Goal: Check status: Check status

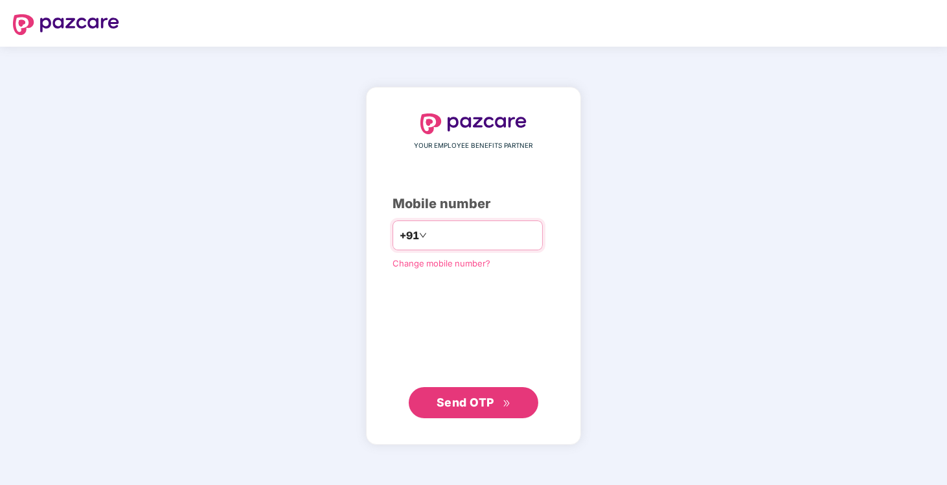
type input "*"
type input "**********"
click at [463, 406] on span "Send OTP" at bounding box center [466, 402] width 58 height 14
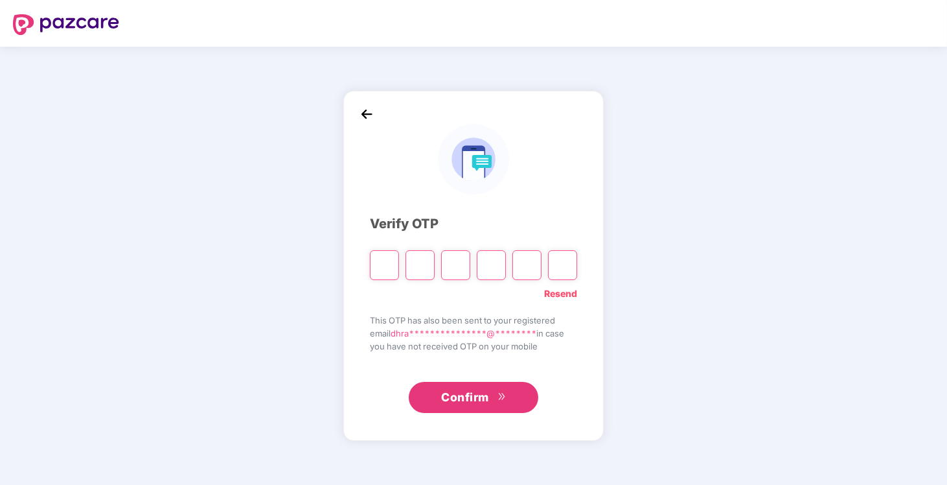
type input "*"
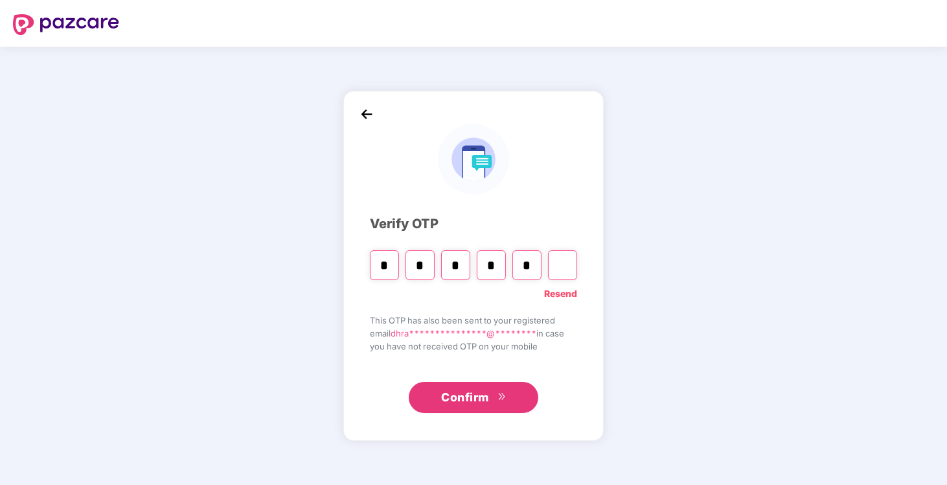
type input "*"
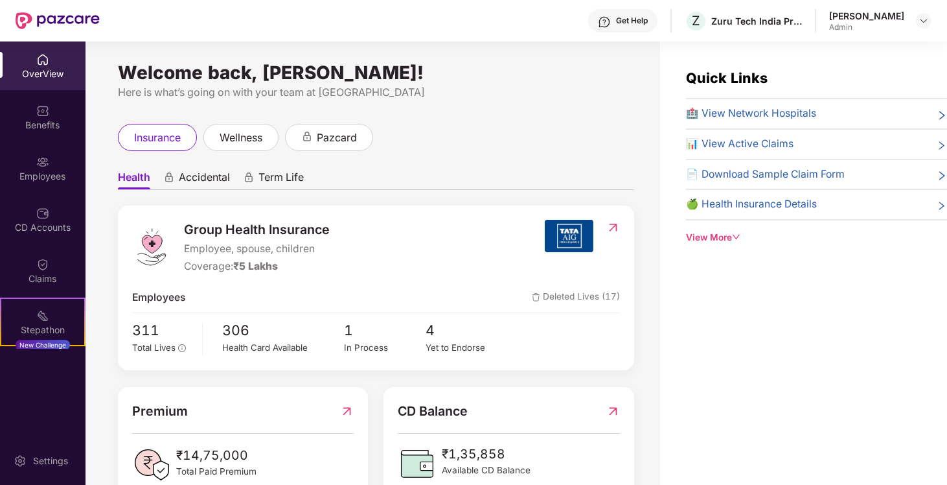
click at [755, 149] on span "📊 View Active Claims" at bounding box center [740, 144] width 108 height 16
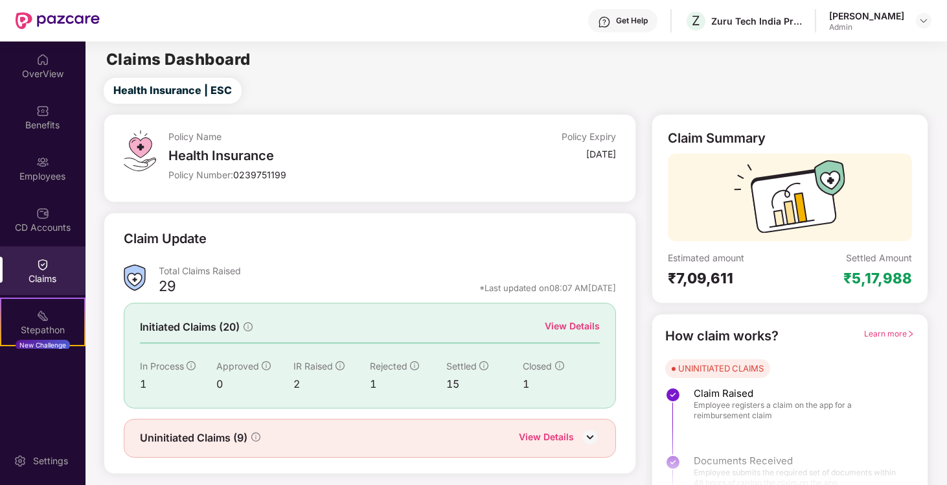
click at [293, 380] on div "2" at bounding box center [331, 384] width 76 height 16
click at [383, 366] on span "Rejected" at bounding box center [389, 365] width 38 height 11
click at [417, 359] on div "Rejected" at bounding box center [408, 366] width 76 height 14
click at [415, 362] on icon "info-circle" at bounding box center [414, 365] width 9 height 9
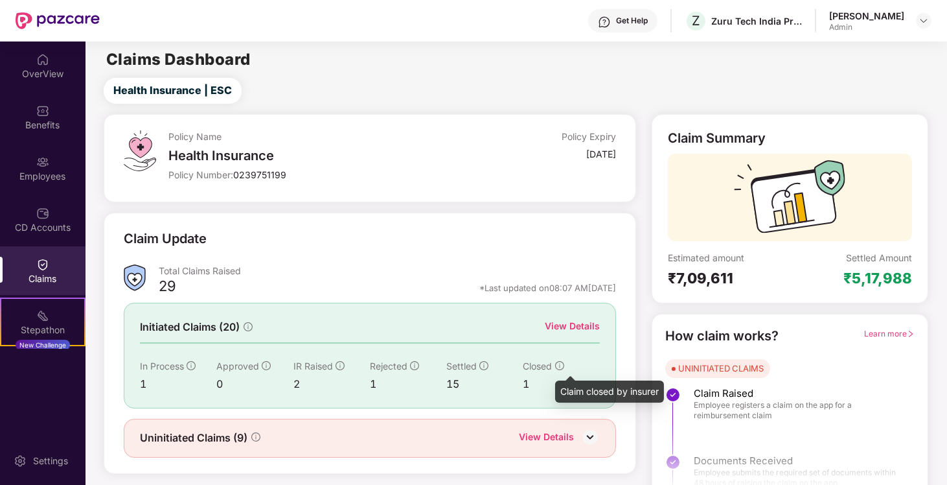
click at [560, 363] on icon "info-circle" at bounding box center [559, 365] width 9 height 9
click at [573, 323] on div "View Details" at bounding box center [572, 326] width 55 height 14
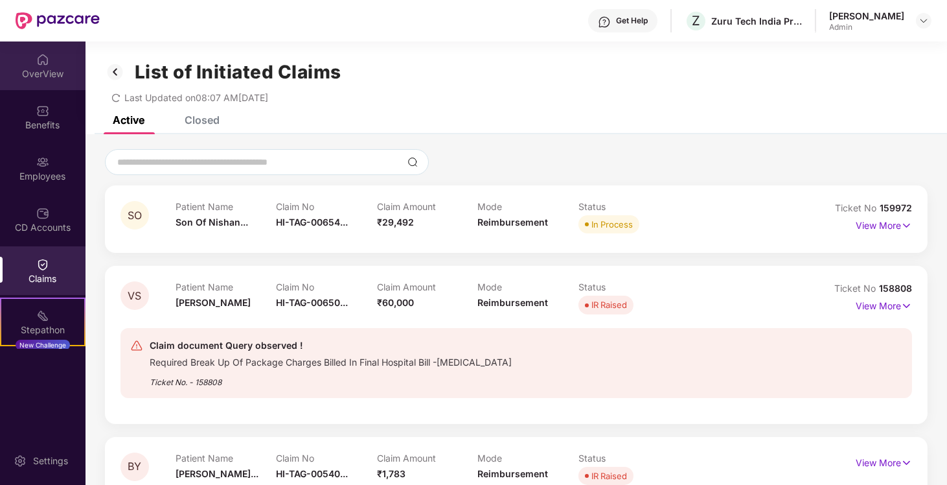
click at [36, 75] on div "OverView" at bounding box center [43, 73] width 86 height 13
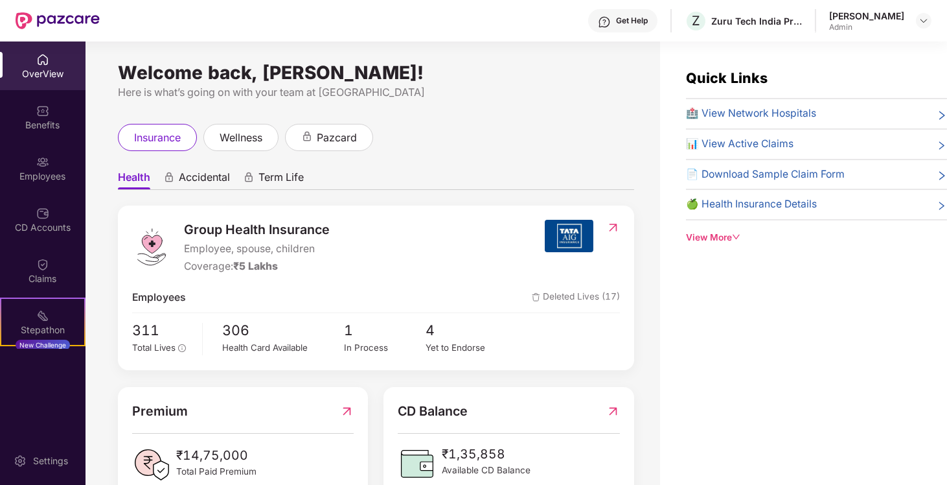
click at [739, 240] on div "View More" at bounding box center [816, 238] width 261 height 14
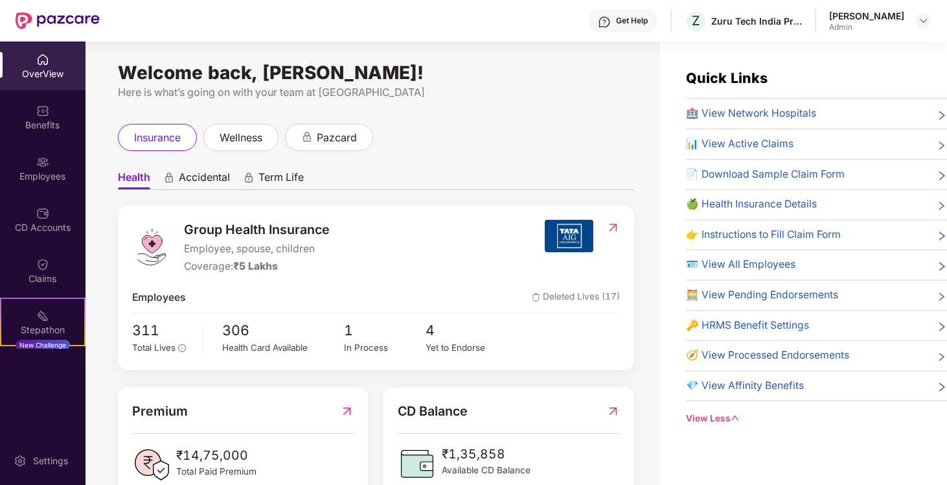
click at [938, 229] on span "right" at bounding box center [942, 236] width 10 height 14
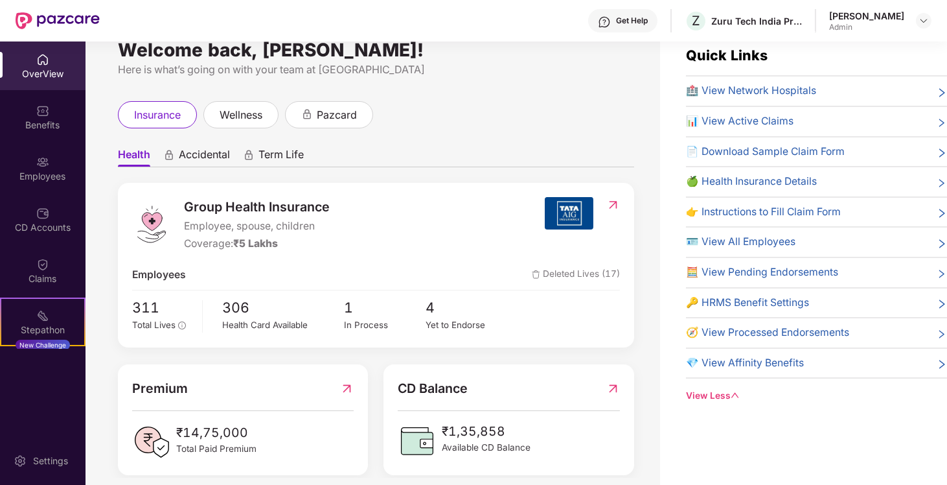
scroll to position [41, 0]
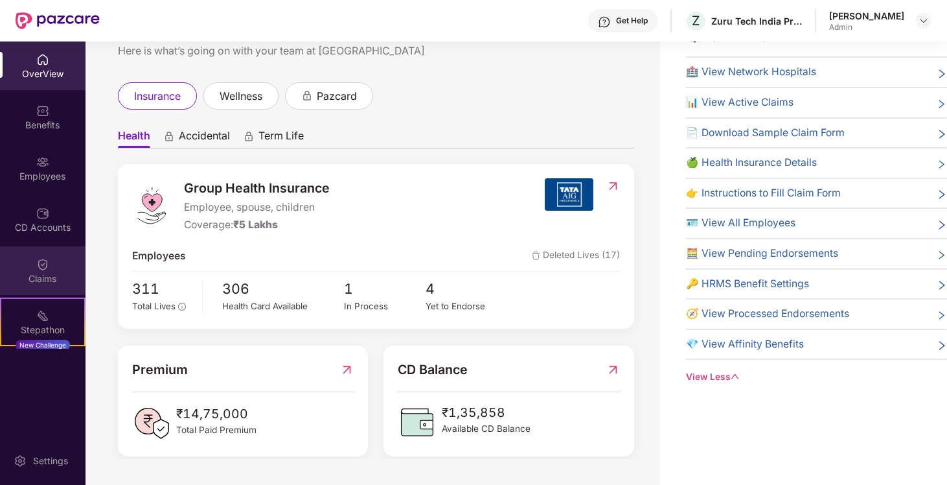
click at [45, 266] on img at bounding box center [42, 264] width 13 height 13
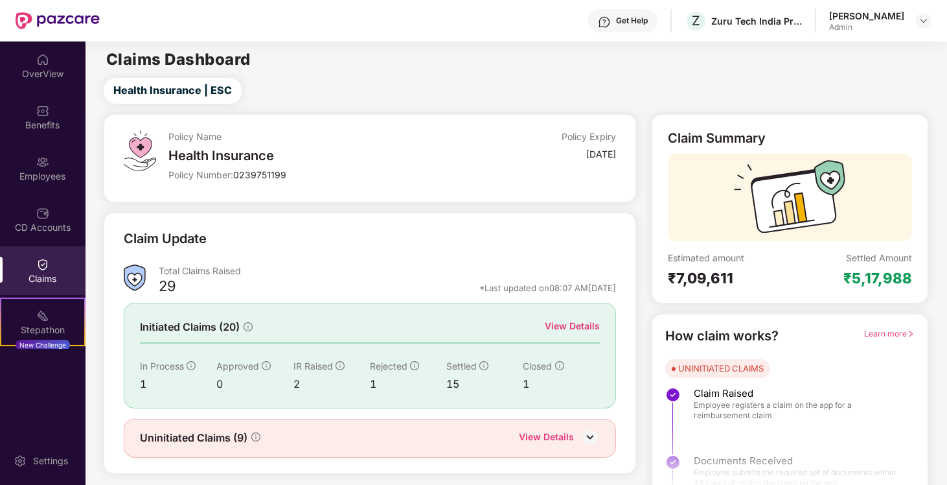
scroll to position [22, 0]
